Goal: Find specific page/section: Find specific page/section

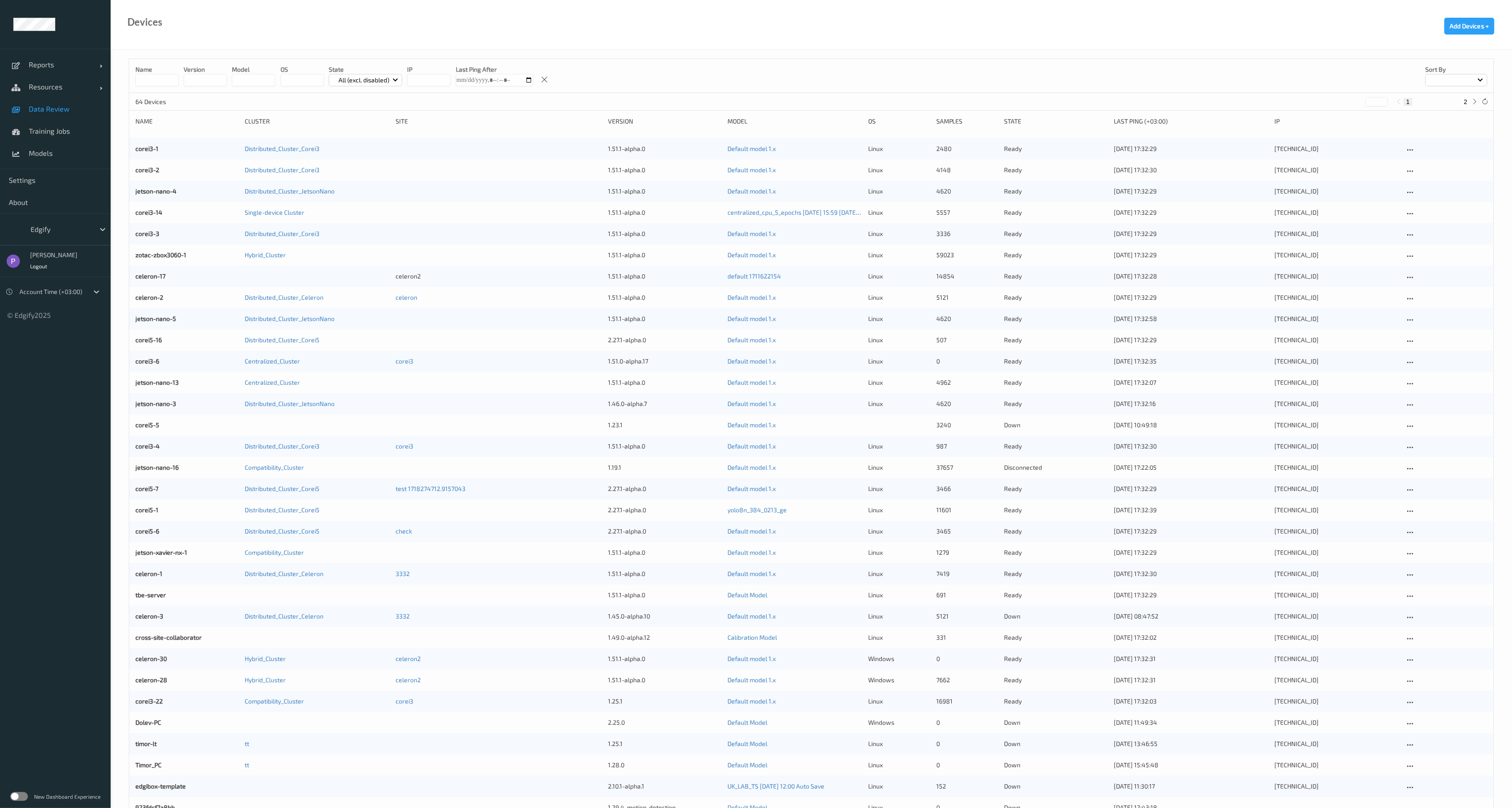
click at [58, 115] on link "Data Review" at bounding box center [55, 109] width 111 height 22
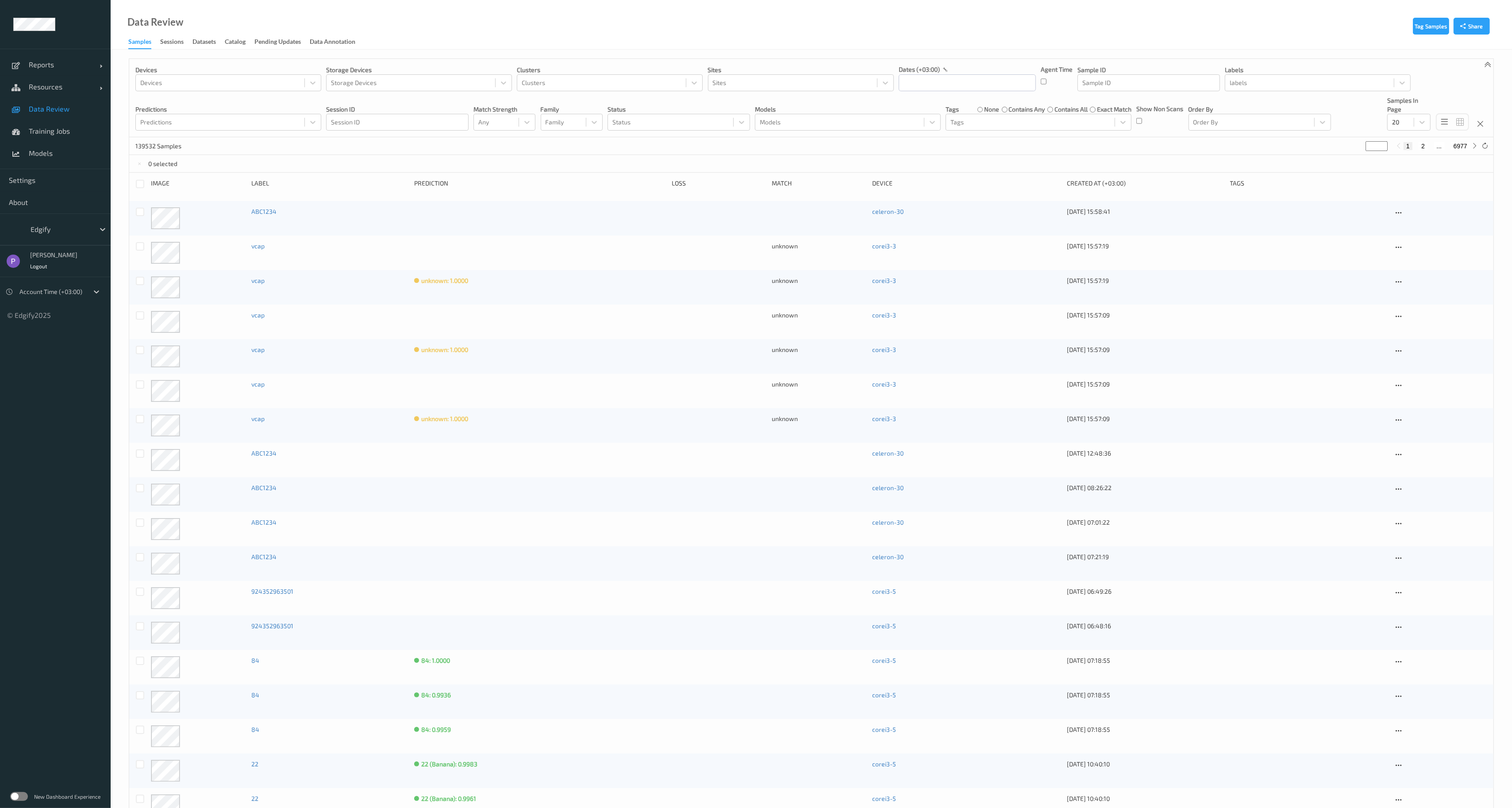
click at [15, 791] on div "New Dashboard Experience" at bounding box center [55, 796] width 111 height 23
click at [13, 795] on label at bounding box center [19, 796] width 18 height 9
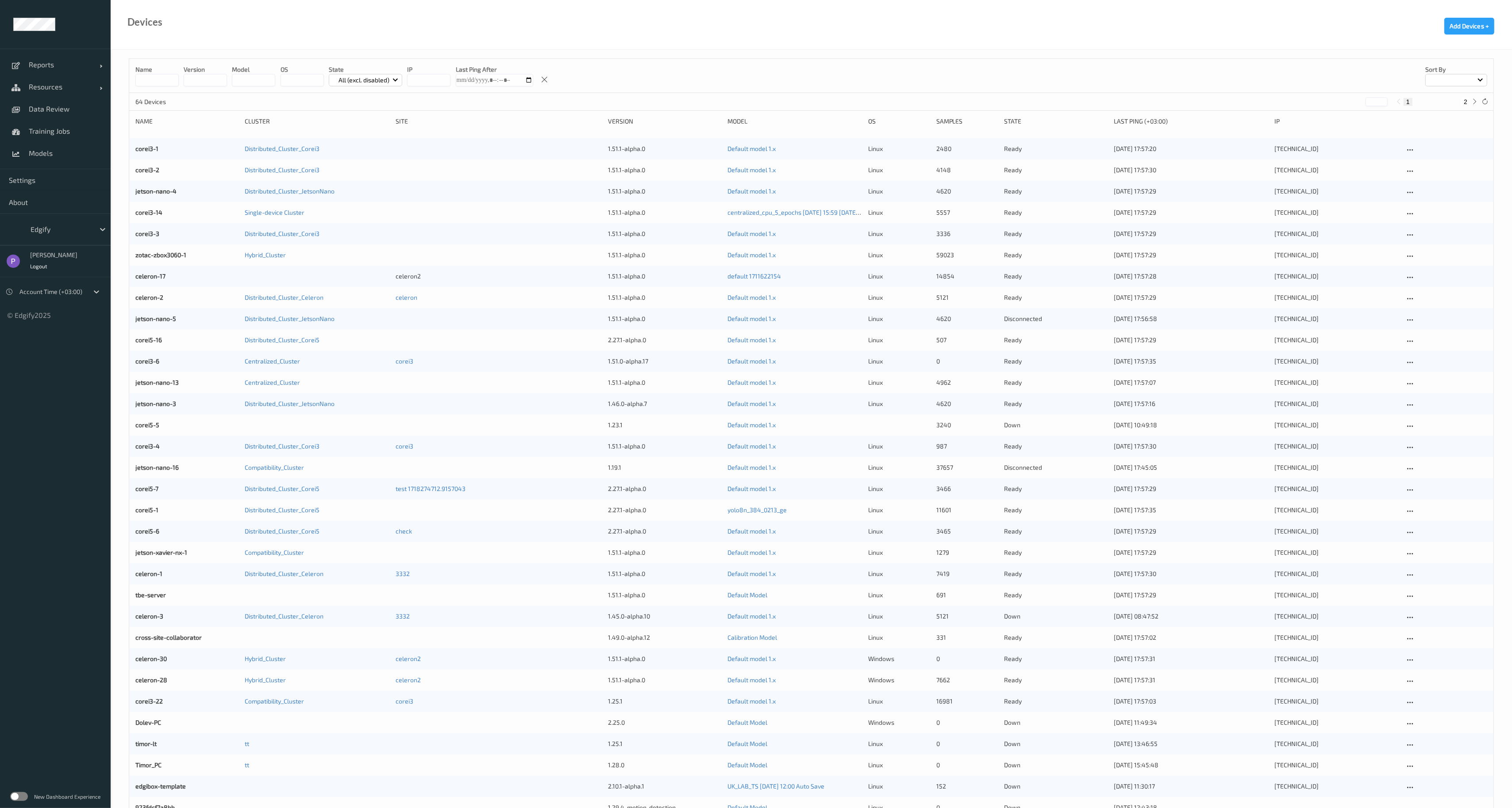
click at [23, 798] on label at bounding box center [19, 796] width 18 height 9
